Goal: Task Accomplishment & Management: Use online tool/utility

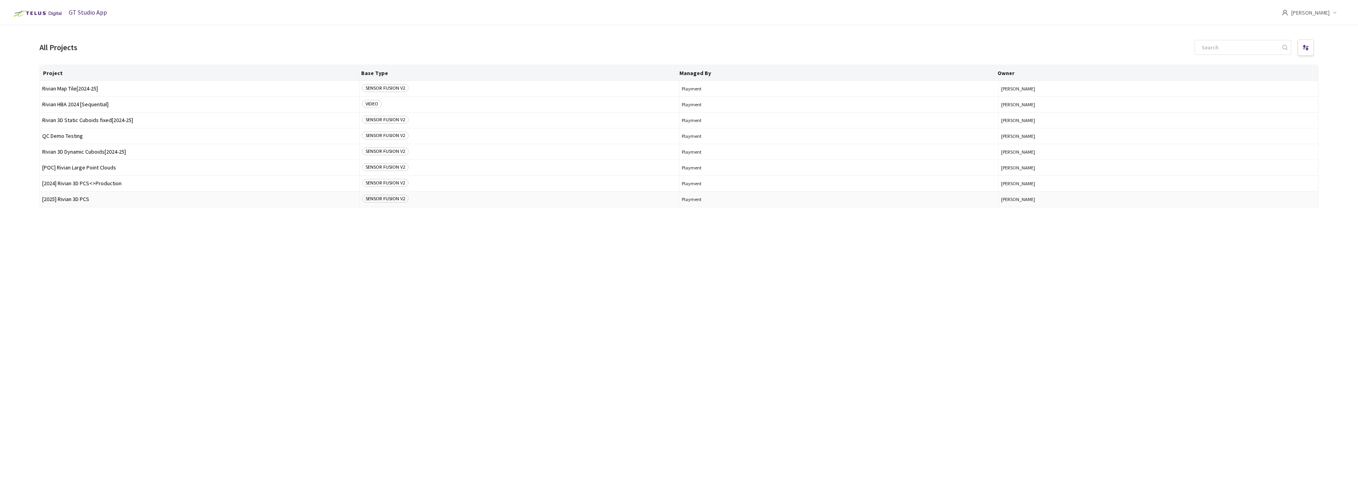
click at [89, 196] on span "[2025] Rivian 3D PCS" at bounding box center [199, 199] width 315 height 6
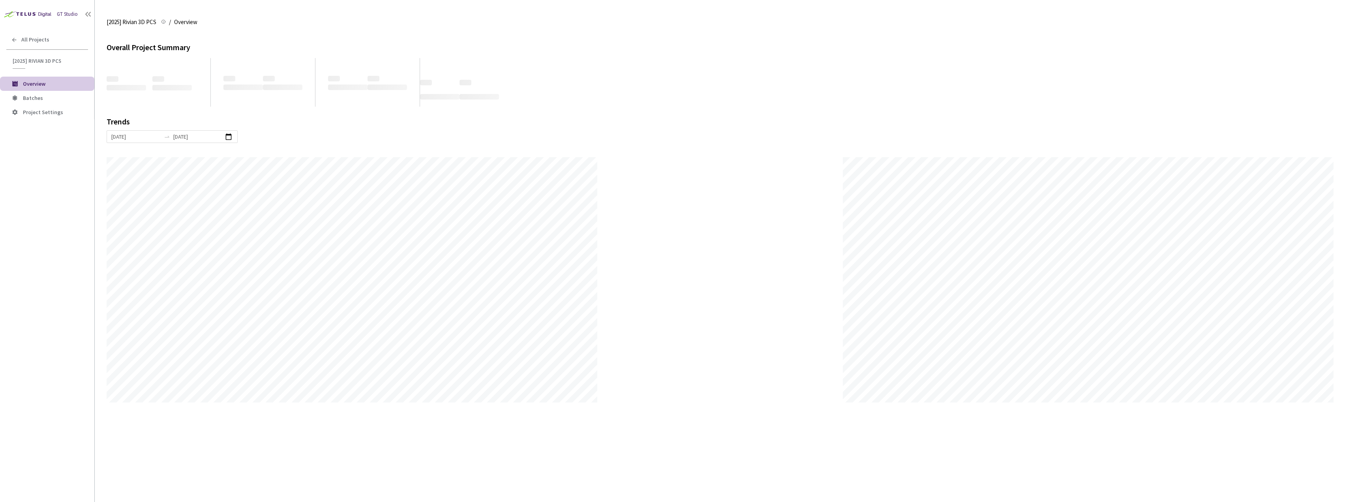
scroll to position [502, 1358]
click at [52, 102] on li "Batches" at bounding box center [47, 98] width 94 height 14
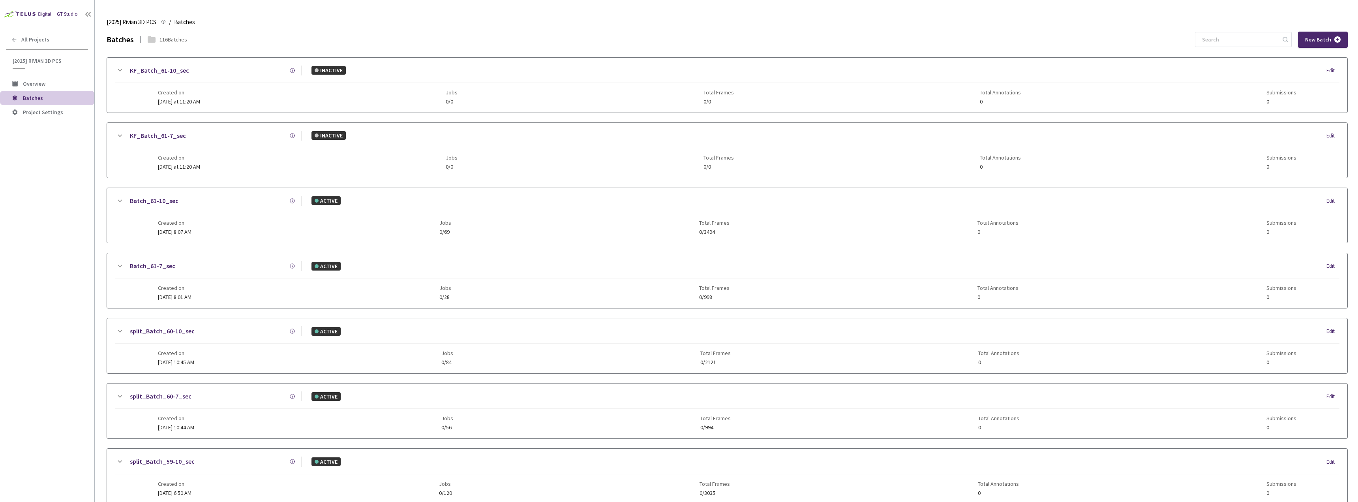
click at [1299, 47] on div "New Batch" at bounding box center [1323, 40] width 50 height 16
click at [1228, 33] on input at bounding box center [1240, 39] width 84 height 14
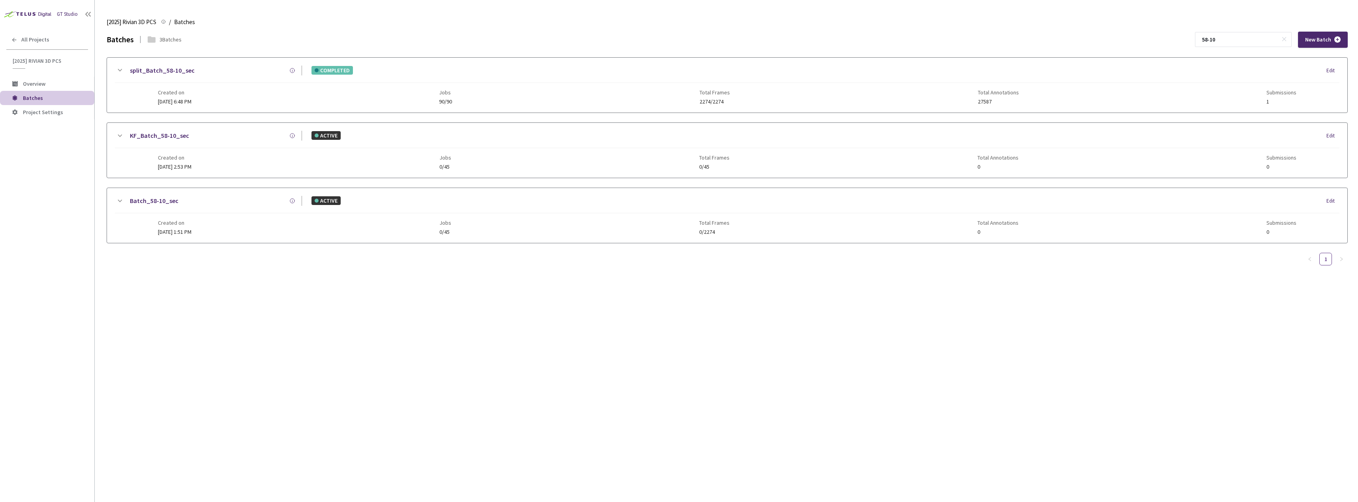
type input "58-10"
click at [266, 100] on div "Created on [DATE] 6:48 PM Jobs 90/90 Total Frames 2274/2274 Total Annotations 2…" at bounding box center [727, 94] width 1139 height 22
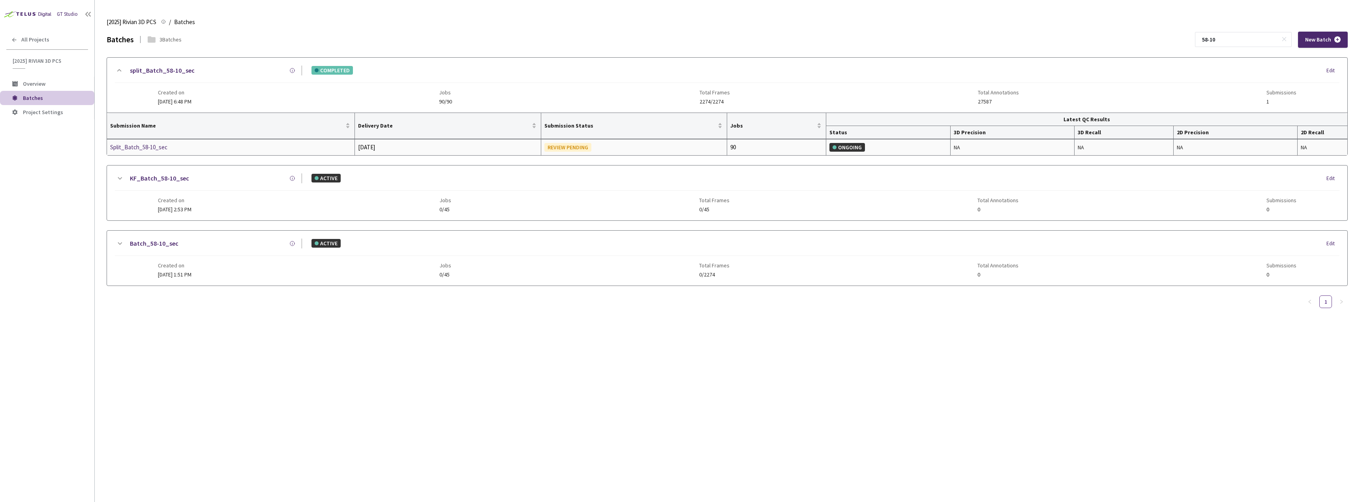
click at [141, 145] on div "Split_Batch_58-10_sec" at bounding box center [152, 147] width 84 height 9
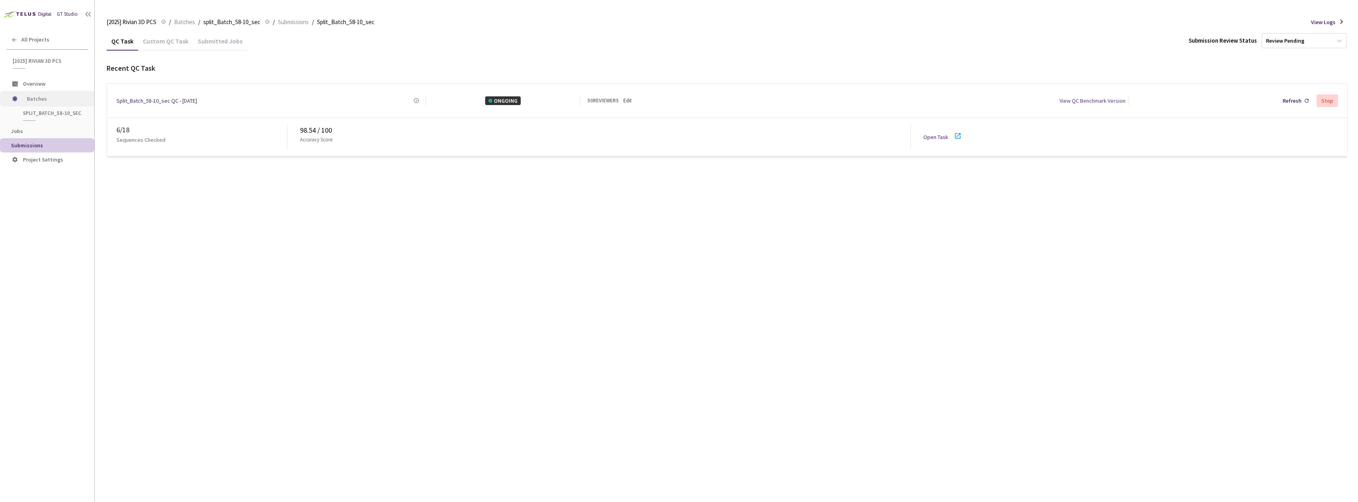
click at [46, 100] on span "Batches" at bounding box center [54, 99] width 54 height 16
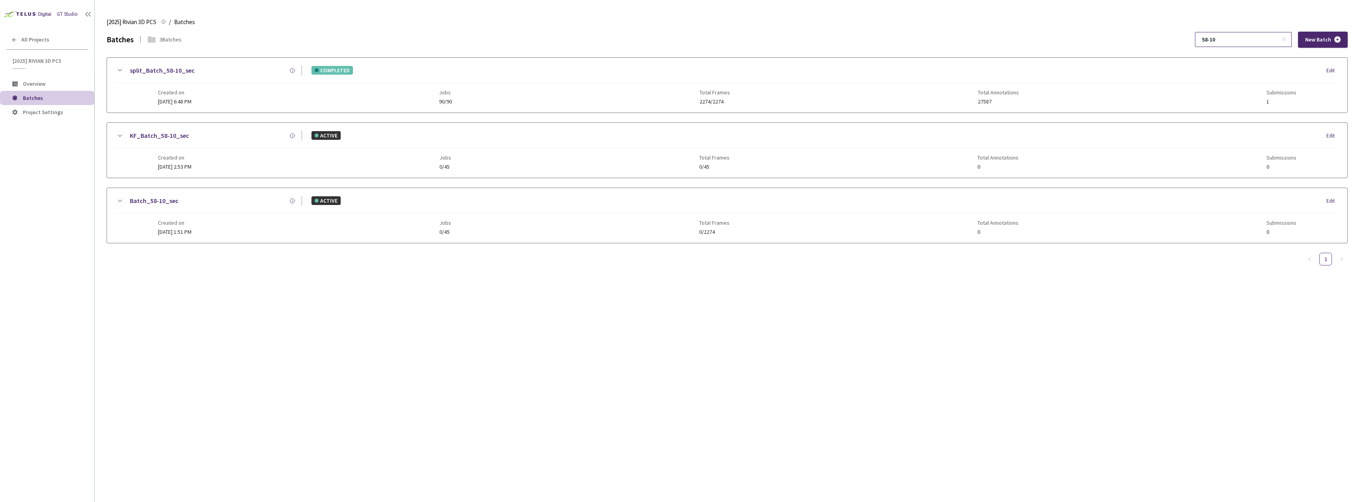
click at [1236, 38] on input "58-10" at bounding box center [1240, 39] width 84 height 14
type input "57-10"
click at [315, 89] on div "Created on [DATE] 8:52 AM Jobs 112/112 Total Frames 2830/2830 Total Annotations…" at bounding box center [727, 94] width 1139 height 22
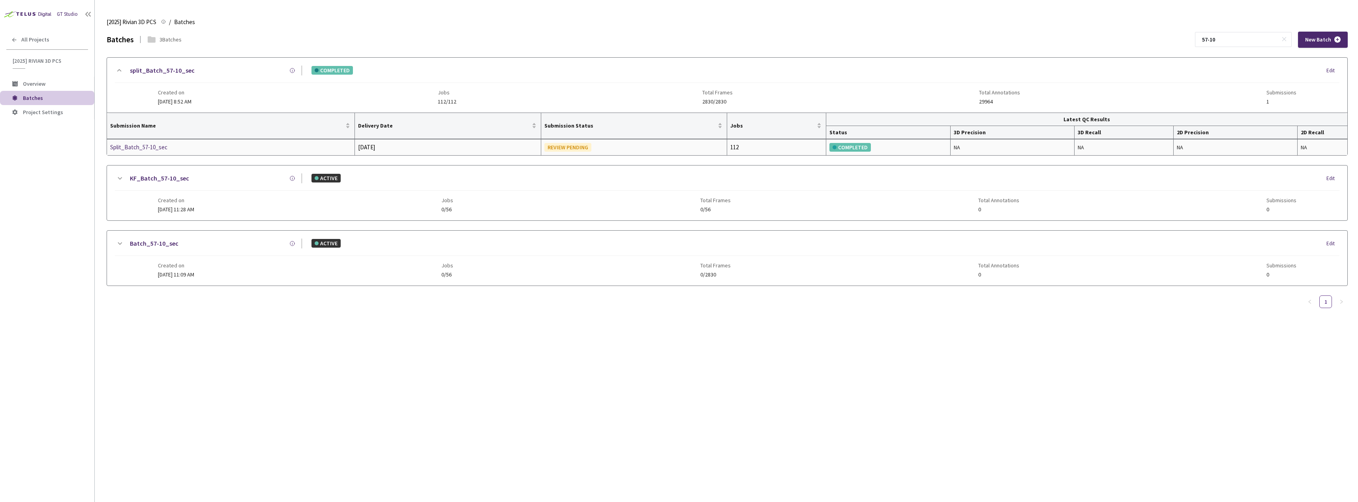
click at [145, 149] on div "Split_Batch_57-10_sec" at bounding box center [152, 147] width 84 height 9
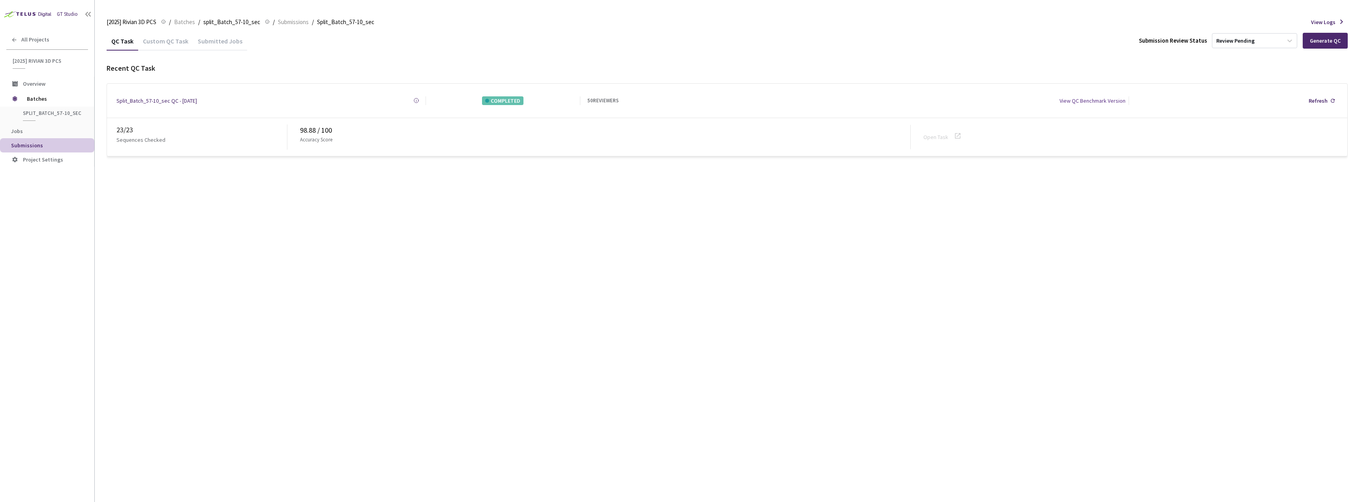
click at [163, 50] on div "Custom QC Task" at bounding box center [165, 43] width 55 height 13
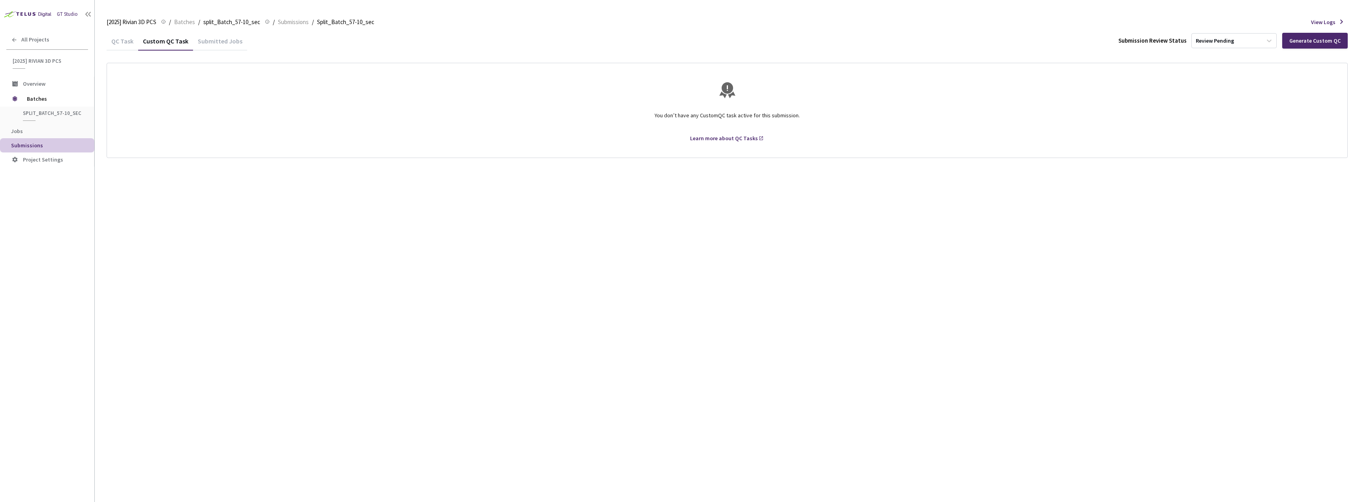
click at [126, 39] on div "QC Task" at bounding box center [123, 43] width 32 height 13
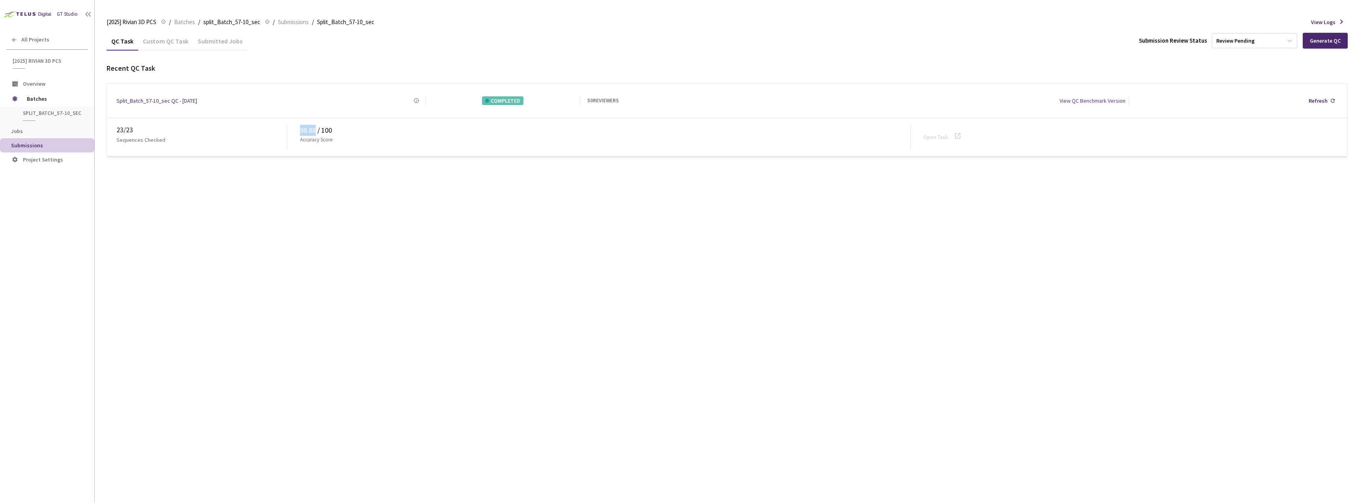
drag, startPoint x: 300, startPoint y: 128, endPoint x: 317, endPoint y: 128, distance: 17.0
click at [317, 128] on div "23 / 23 Sequences Checked 98.88 / 100 Accuracy Score Open Task" at bounding box center [727, 137] width 1241 height 38
drag, startPoint x: 327, startPoint y: 235, endPoint x: 24, endPoint y: 317, distance: 313.4
click at [321, 233] on div "QC Task Custom QC Task Submitted Jobs Submission Review Status Review Pending G…" at bounding box center [728, 267] width 1242 height 470
click at [43, 36] on div "All Projects" at bounding box center [47, 40] width 94 height 16
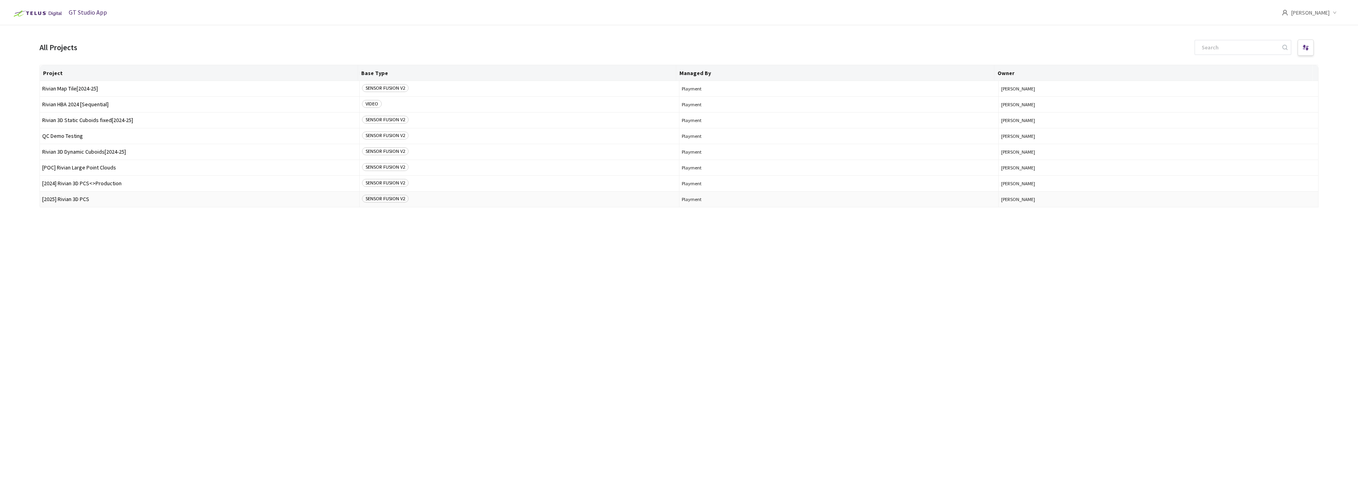
click at [103, 195] on td "[2025] Rivian 3D PCS" at bounding box center [200, 200] width 320 height 16
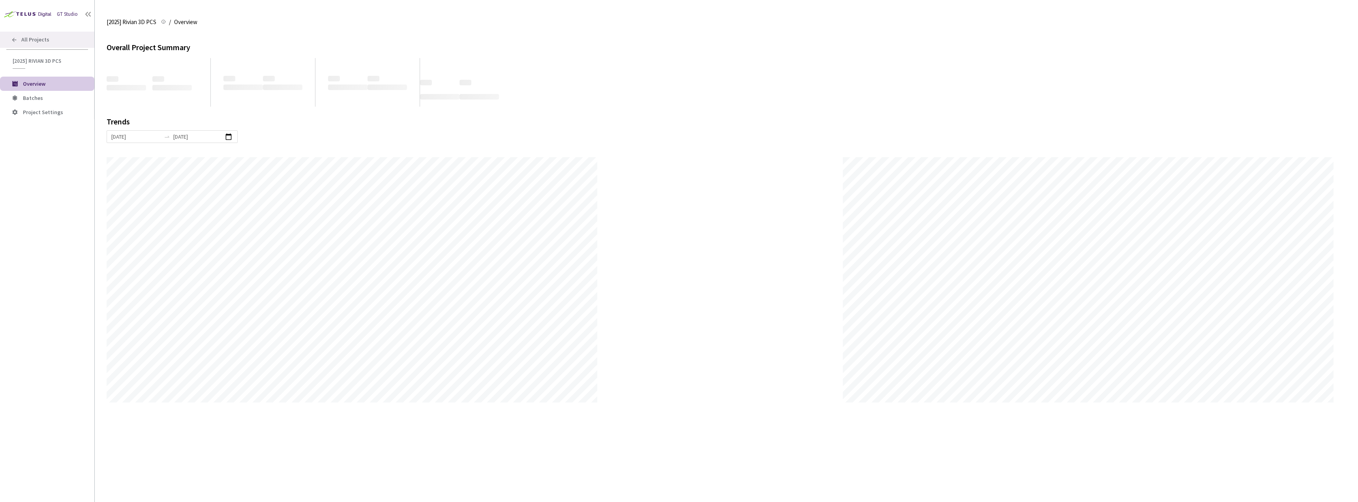
scroll to position [502, 1358]
click at [26, 40] on span "All Projects" at bounding box center [35, 39] width 28 height 7
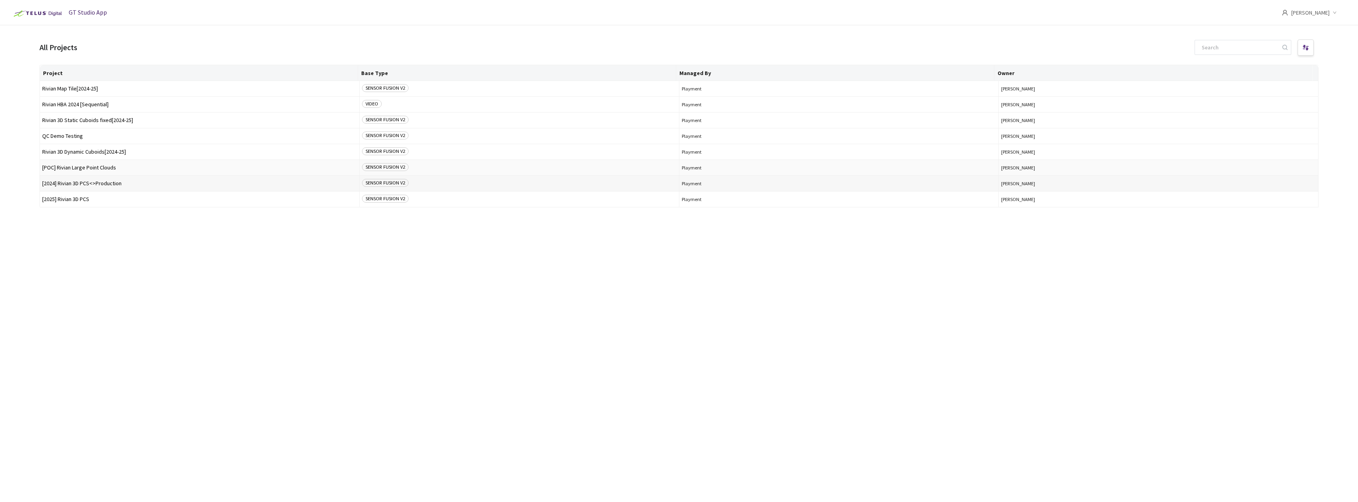
click at [88, 183] on span "[2024] Rivian 3D PCS<>Production" at bounding box center [199, 183] width 315 height 6
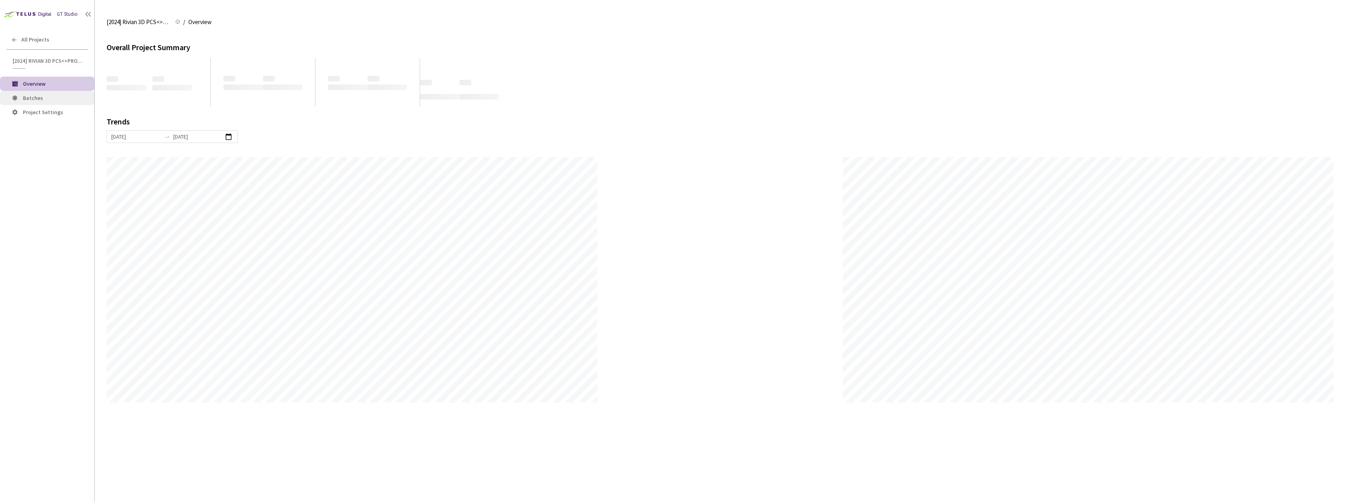
scroll to position [502, 1358]
click at [50, 96] on span "Batches" at bounding box center [55, 98] width 65 height 7
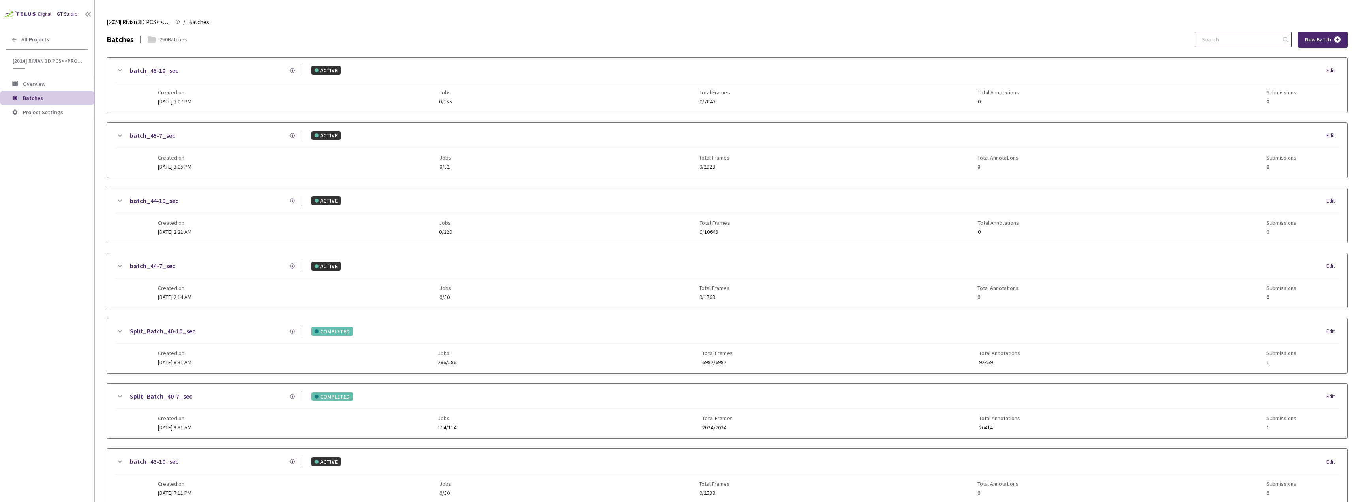
click at [1208, 37] on input at bounding box center [1240, 39] width 84 height 14
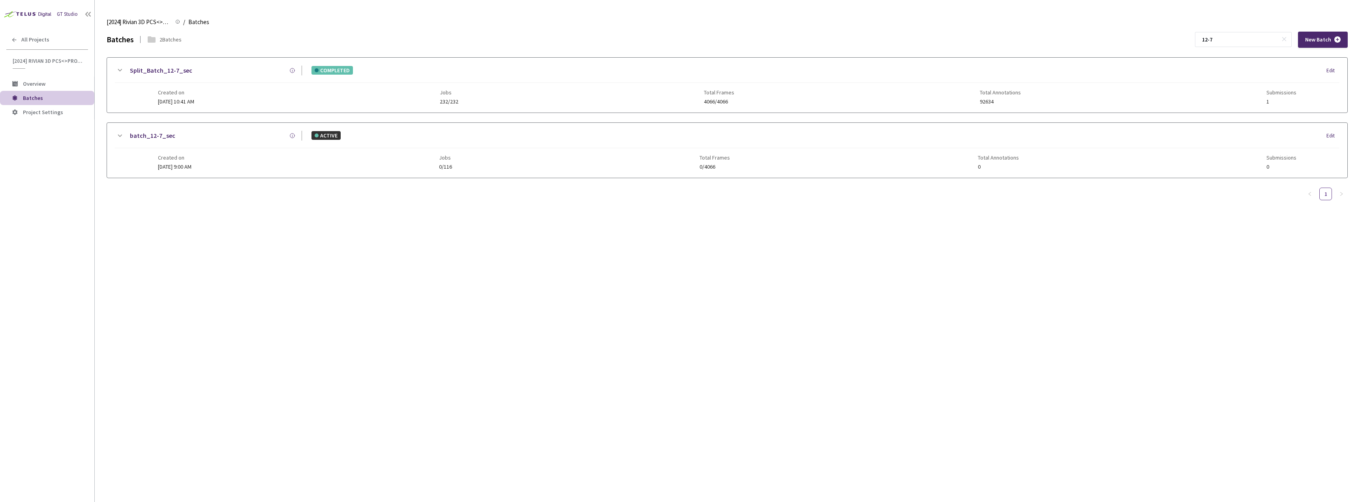
type input "12-7"
click at [415, 64] on div "Split_Batch_12-7_sec COMPLETED Edit Created on [DATE] 10:41 AM Jobs 232/232 Tot…" at bounding box center [727, 85] width 1241 height 55
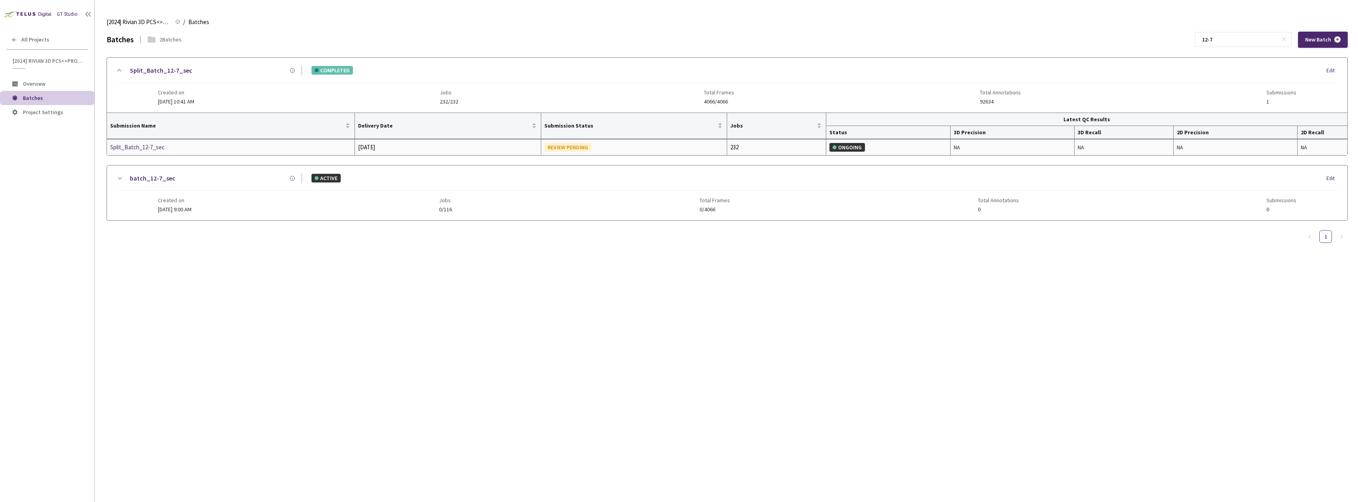
click at [141, 147] on div "Split_Batch_12-7_sec" at bounding box center [152, 147] width 84 height 9
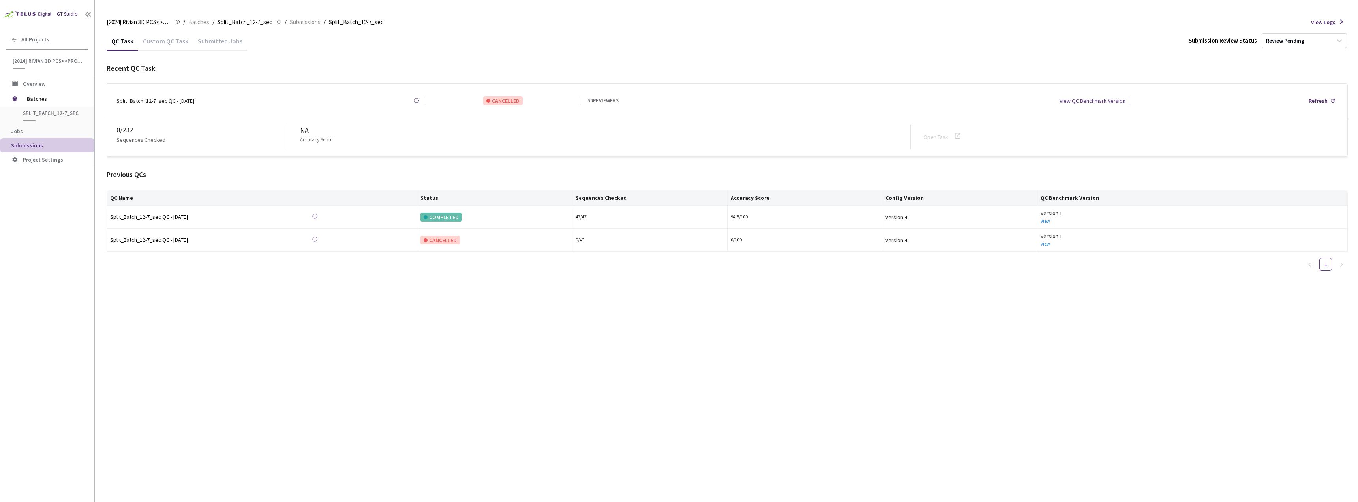
click at [149, 46] on div "Custom QC Task" at bounding box center [165, 43] width 55 height 13
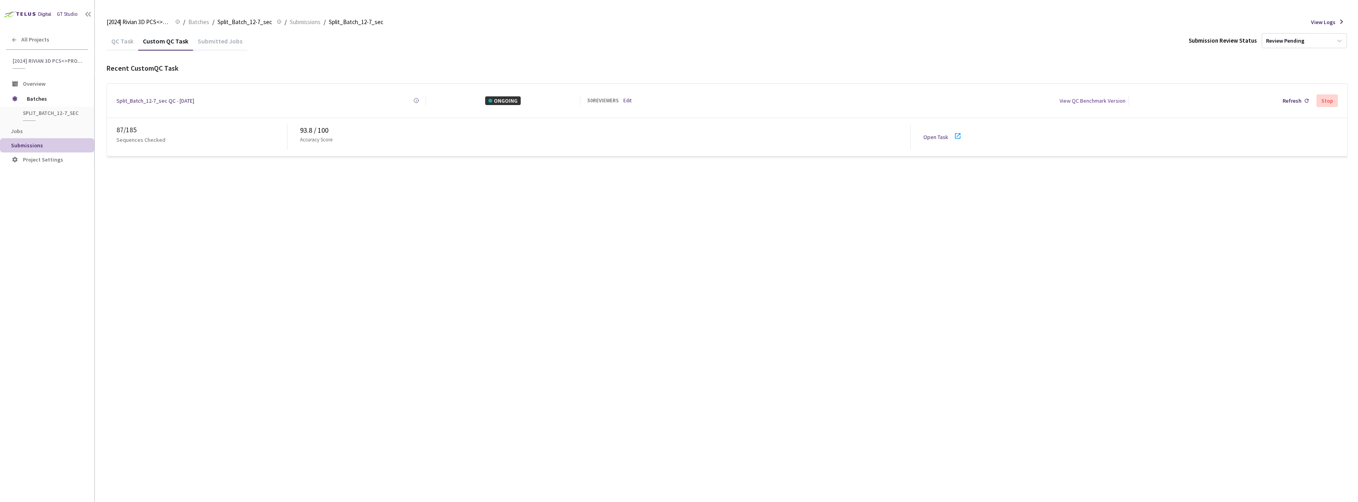
click at [928, 133] on link "Open Task" at bounding box center [936, 136] width 25 height 7
click at [936, 133] on link "Open Task" at bounding box center [936, 136] width 25 height 7
